Goal: Obtain resource: Download file/media

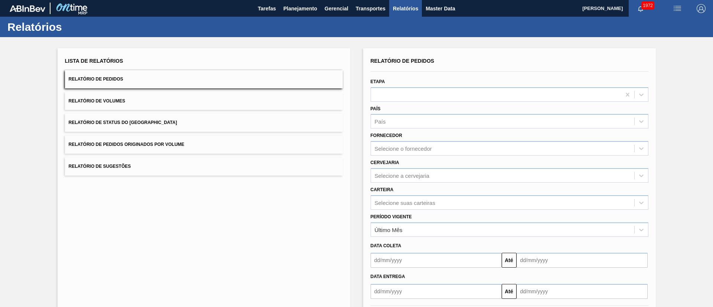
click at [167, 128] on button "Relatório de Status do [GEOGRAPHIC_DATA]" at bounding box center [204, 123] width 278 height 18
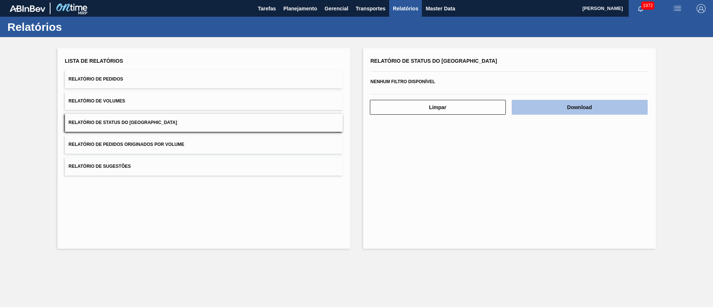
click at [551, 108] on button "Download" at bounding box center [579, 107] width 136 height 15
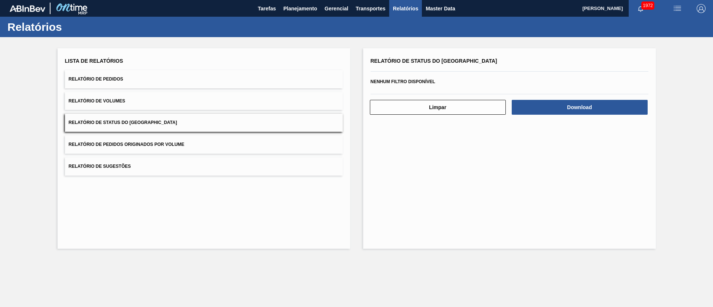
click at [153, 83] on button "Relatório de Pedidos" at bounding box center [204, 79] width 278 height 18
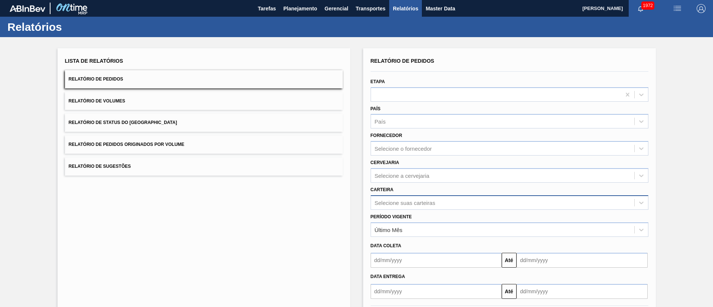
click at [394, 205] on div "Selecione suas carteiras" at bounding box center [509, 202] width 278 height 14
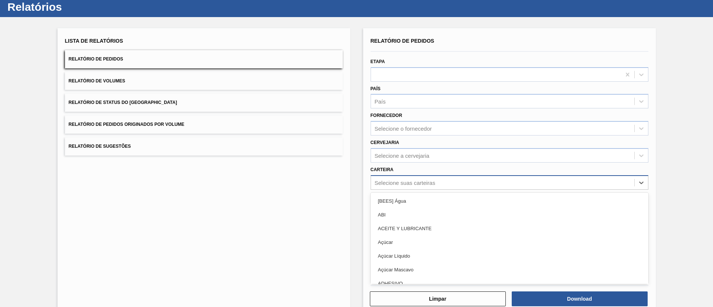
scroll to position [20, 0]
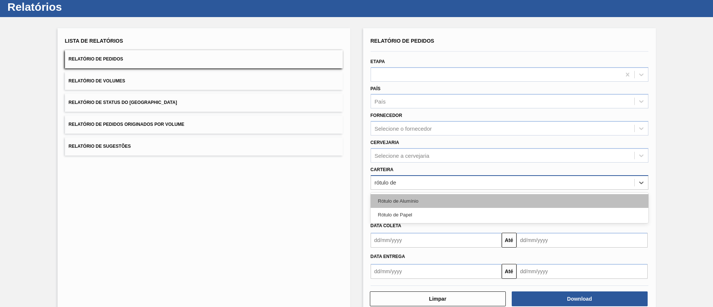
type input "rótulo de"
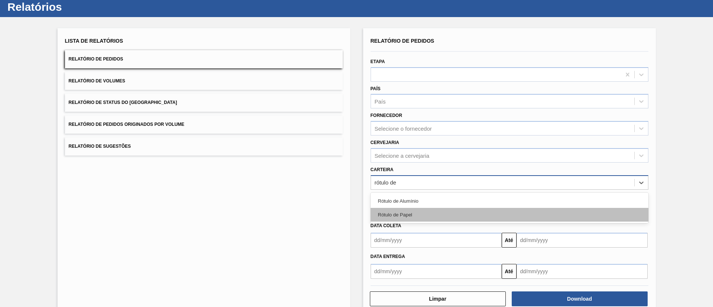
click at [402, 208] on div "Rótulo de Papel" at bounding box center [509, 215] width 278 height 14
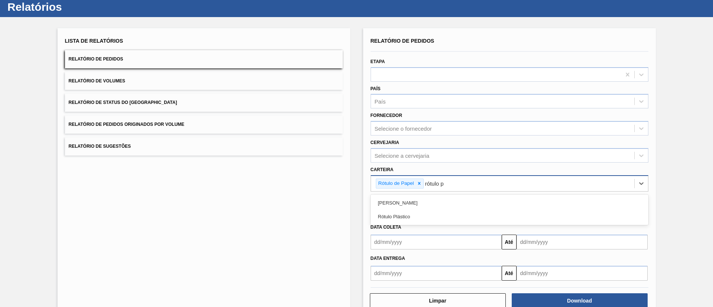
type input "rótulo pa"
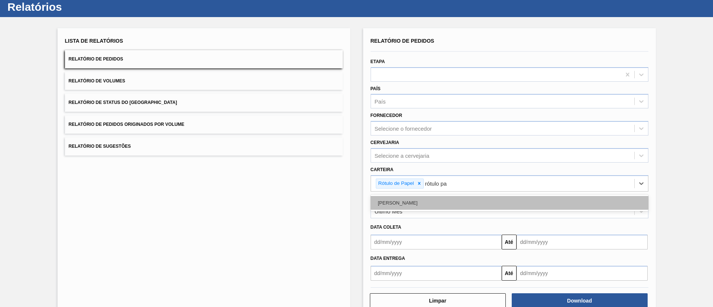
click at [408, 196] on div "[PERSON_NAME]" at bounding box center [509, 203] width 278 height 14
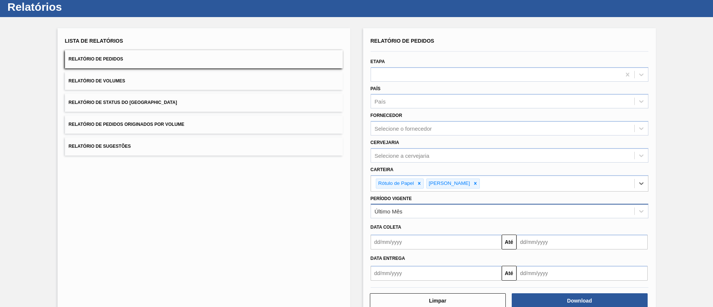
click at [396, 212] on div "Último Mês" at bounding box center [388, 211] width 28 height 6
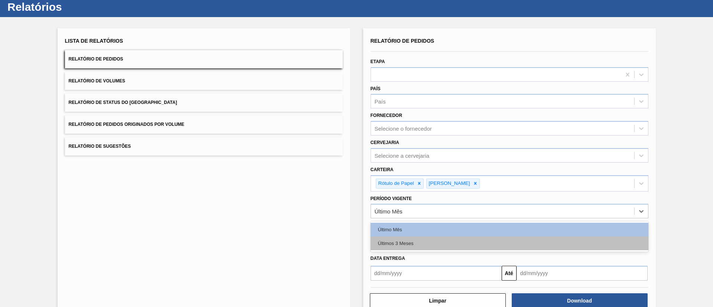
click at [397, 238] on div "Últimos 3 Meses" at bounding box center [509, 243] width 278 height 14
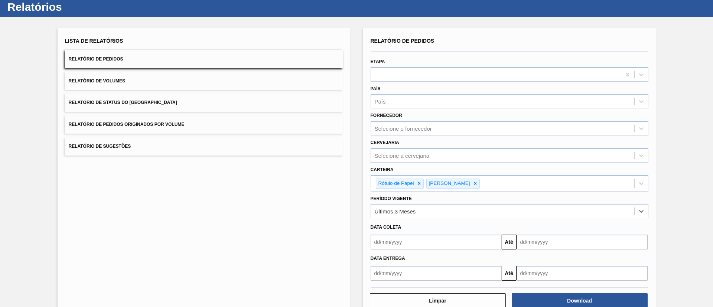
scroll to position [39, 0]
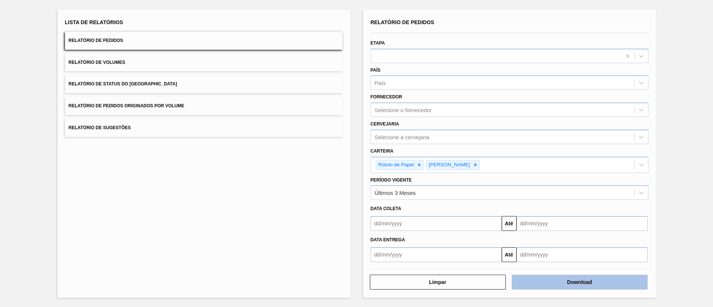
click at [554, 279] on button "Download" at bounding box center [579, 282] width 136 height 15
